Goal: Task Accomplishment & Management: Use online tool/utility

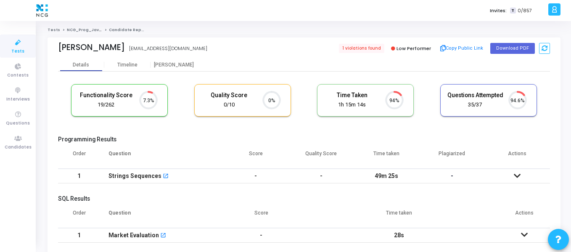
scroll to position [18, 21]
click at [22, 143] on icon at bounding box center [18, 138] width 18 height 11
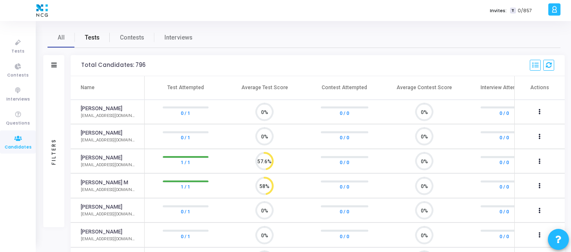
click at [90, 40] on span "Tests" at bounding box center [92, 37] width 15 height 9
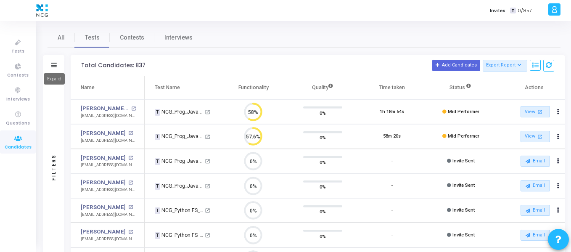
click at [54, 68] on body "</div></div> S [PERSON_NAME] Settings Account settings and more Log Out My Prof…" at bounding box center [285, 126] width 571 height 252
click at [62, 34] on span "All" at bounding box center [61, 37] width 7 height 9
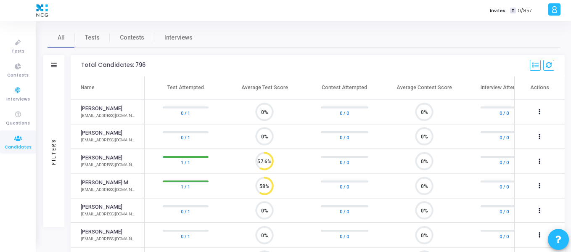
click at [50, 65] on div "Filters" at bounding box center [53, 65] width 21 height 21
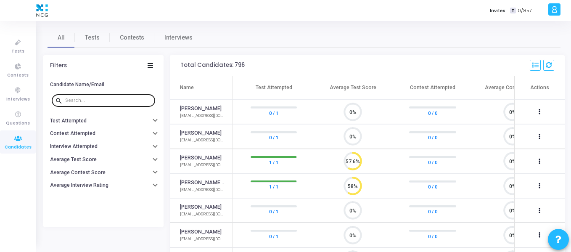
click at [90, 103] on input "text" at bounding box center [108, 100] width 87 height 5
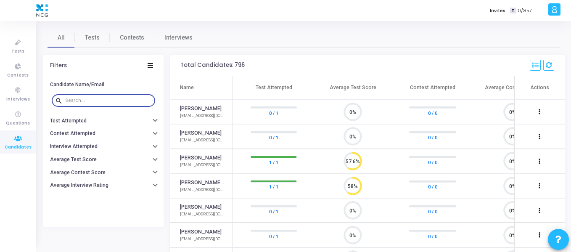
paste input "[EMAIL_ADDRESS][DOMAIN_NAME]"
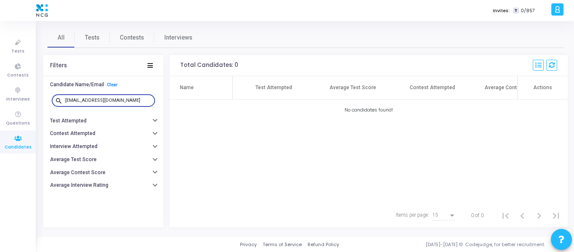
type input "[EMAIL_ADDRESS][DOMAIN_NAME]"
drag, startPoint x: 136, startPoint y: 101, endPoint x: 38, endPoint y: 101, distance: 97.9
click at [38, 101] on div "All Tests Contests Interviews Filters Candidate Name/Email Clear search [EMAIL_…" at bounding box center [305, 128] width 537 height 203
paste input "[EMAIL_ADDRESS][DOMAIN_NAME]"
type input "[EMAIL_ADDRESS][DOMAIN_NAME]"
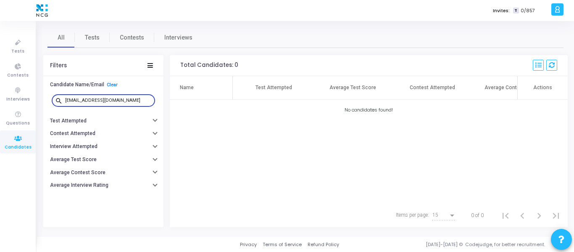
drag, startPoint x: 118, startPoint y: 101, endPoint x: 45, endPoint y: 101, distance: 72.7
click at [45, 101] on div "search [EMAIL_ADDRESS][DOMAIN_NAME]" at bounding box center [103, 100] width 120 height 19
paste input "[EMAIL_ADDRESS][DOMAIN_NAME]"
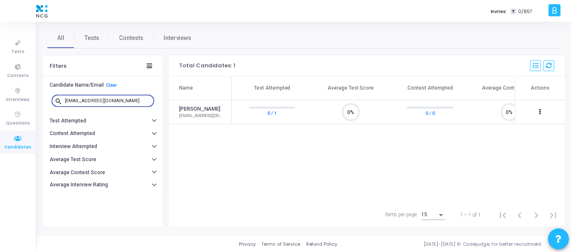
scroll to position [4, 4]
type input "[EMAIL_ADDRESS][DOMAIN_NAME]"
drag, startPoint x: 131, startPoint y: 100, endPoint x: 63, endPoint y: 99, distance: 67.6
click at [63, 99] on div "search [EMAIL_ADDRESS][DOMAIN_NAME]" at bounding box center [103, 99] width 103 height 13
paste input "[EMAIL_ADDRESS][DOMAIN_NAME]"
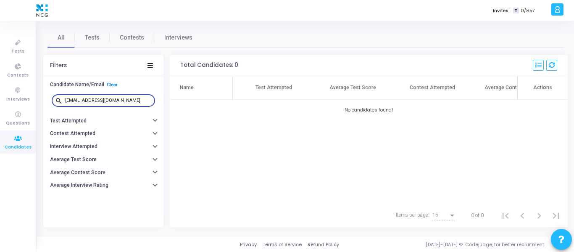
type input "[EMAIL_ADDRESS][DOMAIN_NAME]"
drag, startPoint x: 131, startPoint y: 99, endPoint x: 58, endPoint y: 100, distance: 72.7
click at [58, 100] on div "search [EMAIL_ADDRESS][DOMAIN_NAME]" at bounding box center [103, 99] width 103 height 13
paste input "[EMAIL_ADDRESS][DOMAIN_NAME]"
type input "[EMAIL_ADDRESS][DOMAIN_NAME]"
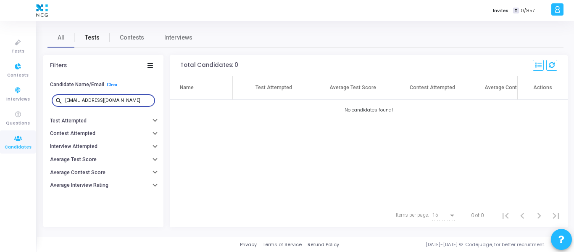
drag, startPoint x: 91, startPoint y: 38, endPoint x: 100, endPoint y: 45, distance: 10.8
click at [92, 38] on span "Tests" at bounding box center [92, 37] width 15 height 9
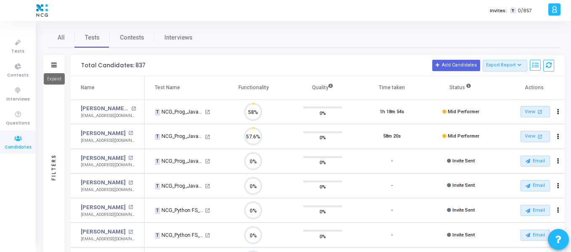
scroll to position [18, 21]
click at [54, 64] on icon at bounding box center [53, 65] width 5 height 5
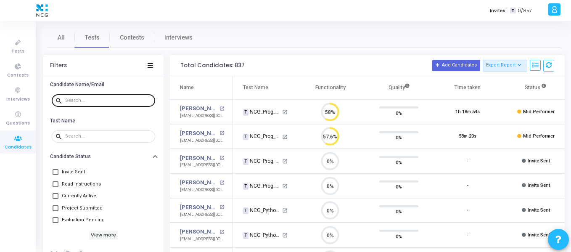
click at [94, 100] on input "text" at bounding box center [108, 100] width 87 height 5
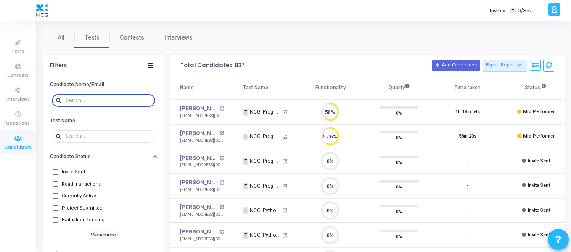
paste input "[EMAIL_ADDRESS][DOMAIN_NAME]"
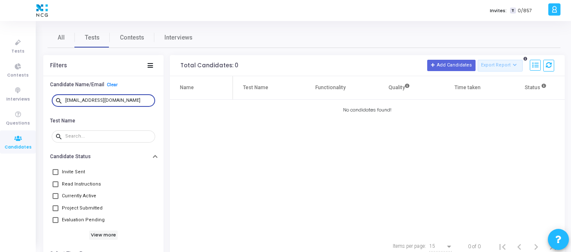
type input "[EMAIL_ADDRESS][DOMAIN_NAME]"
drag, startPoint x: 127, startPoint y: 101, endPoint x: 45, endPoint y: 102, distance: 82.8
click at [45, 102] on div "search [EMAIL_ADDRESS][DOMAIN_NAME]" at bounding box center [103, 100] width 120 height 19
paste input "[EMAIL_ADDRESS][DOMAIN_NAME]"
type input "[EMAIL_ADDRESS][DOMAIN_NAME]"
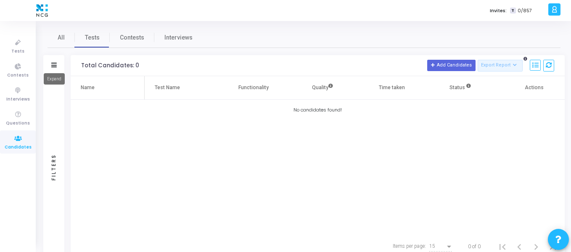
click at [58, 66] on div "Filters" at bounding box center [53, 65] width 21 height 21
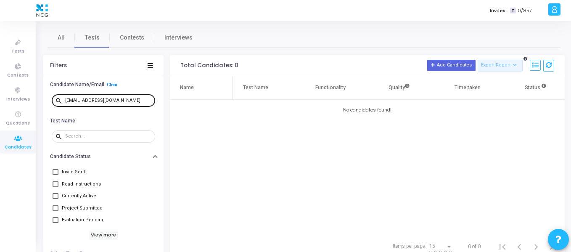
drag, startPoint x: 120, startPoint y: 104, endPoint x: 108, endPoint y: 99, distance: 12.8
click at [53, 99] on div "search mighilmurali@gmail.com" at bounding box center [103, 99] width 103 height 13
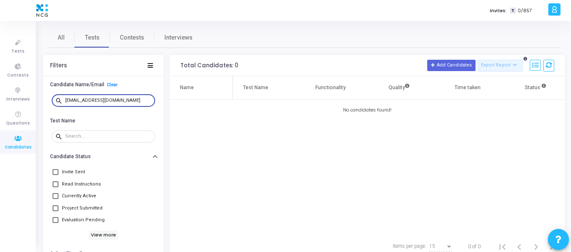
drag, startPoint x: 125, startPoint y: 100, endPoint x: 50, endPoint y: 100, distance: 75.2
click at [50, 100] on div "search mighilmurali@gmail.com" at bounding box center [104, 100] width 108 height 19
paste input "manukn720@gmail.com"
type input "manukn720@gmail.com"
drag, startPoint x: 124, startPoint y: 101, endPoint x: 15, endPoint y: 92, distance: 108.8
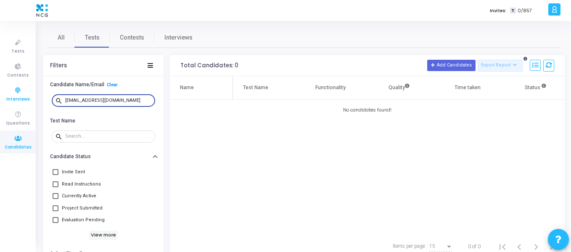
click at [15, 92] on div "Tests Contests Interviews Questions Candidates Invites: T 0/857 S Smriti Settin…" at bounding box center [285, 126] width 571 height 252
paste input "sameer.singh0714@gmail.com"
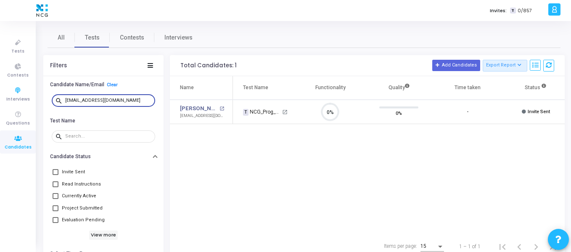
scroll to position [18, 21]
type input "sameer.singh0714@gmail.com"
drag, startPoint x: 131, startPoint y: 99, endPoint x: 61, endPoint y: 99, distance: 70.2
click at [61, 99] on div "search sameer.singh0714@gmail.com" at bounding box center [103, 99] width 103 height 13
paste input "nannunandha0423@gmail.com"
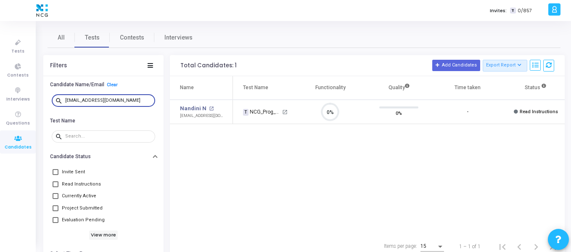
scroll to position [18, 21]
type input "nannunandha0423@gmail.com"
drag, startPoint x: 129, startPoint y: 100, endPoint x: 0, endPoint y: 99, distance: 129.0
click at [0, 99] on div "Tests Contests Interviews Questions Candidates Invites: T 0/857 S Smriti Settin…" at bounding box center [285, 126] width 571 height 252
paste input "shivamfromkanpur@gmail.com"
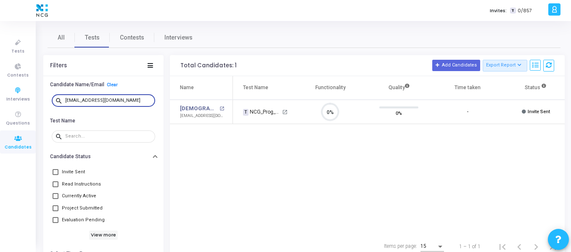
scroll to position [18, 21]
type input "shivamfromkanpur@gmail.com"
